Goal: Transaction & Acquisition: Purchase product/service

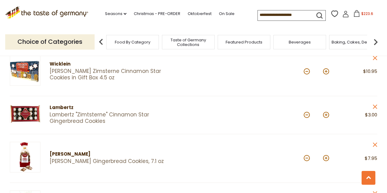
scroll to position [548, 0]
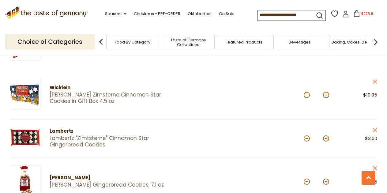
click at [97, 92] on link "[PERSON_NAME] Zimsterne Cinnamon Star Cookies in Gift Box 4.5 oz" at bounding box center [116, 98] width 133 height 13
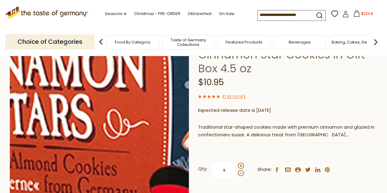
scroll to position [62, 0]
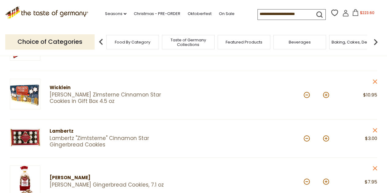
click at [70, 135] on link "Lambertz "Zimtsterne" Cinnamon Star Gingerbread Cookies" at bounding box center [116, 141] width 133 height 13
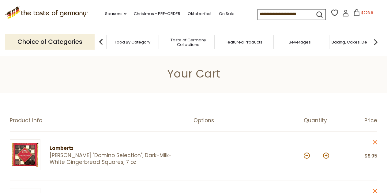
click at [353, 13] on icon at bounding box center [356, 12] width 7 height 7
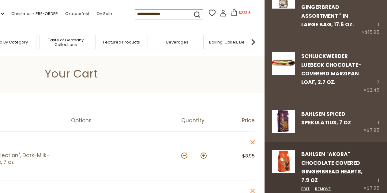
scroll to position [811, 0]
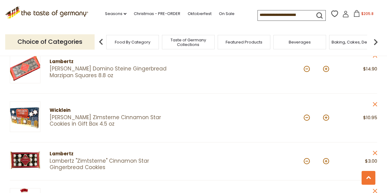
scroll to position [524, 0]
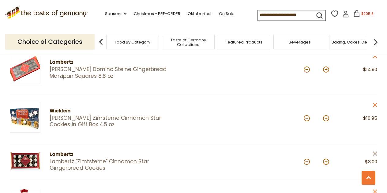
click at [375, 151] on icon "close" at bounding box center [375, 153] width 5 height 5
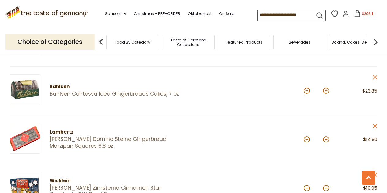
scroll to position [439, 0]
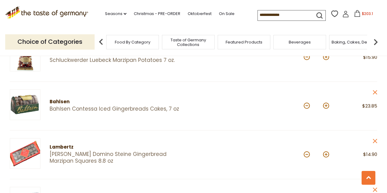
click at [362, 12] on span "$203.1" at bounding box center [367, 13] width 11 height 5
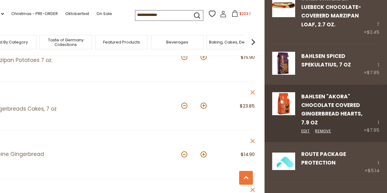
scroll to position [803, 0]
